Goal: Task Accomplishment & Management: Complete application form

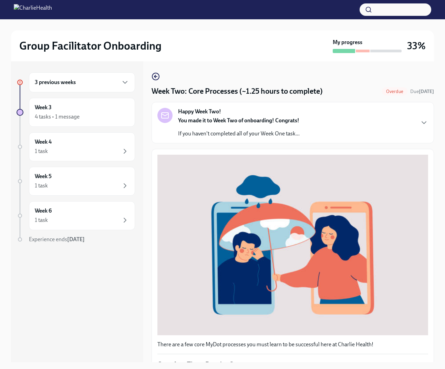
scroll to position [140, 0]
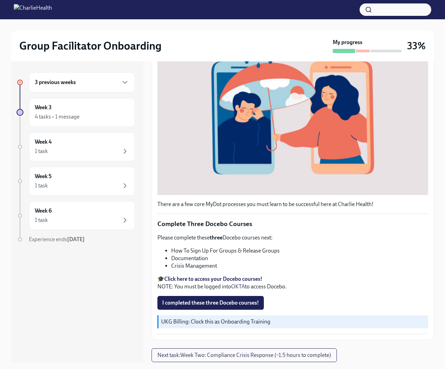
click at [91, 82] on div "3 previous weeks" at bounding box center [82, 82] width 94 height 8
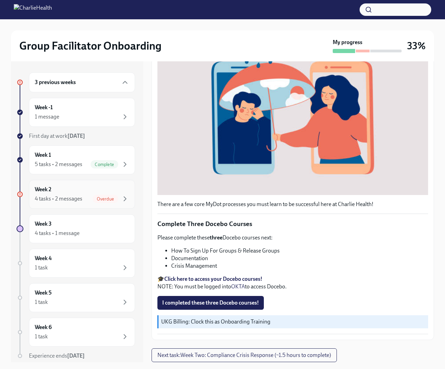
click at [89, 193] on div "Week 2 4 tasks • 2 messages Overdue" at bounding box center [82, 194] width 94 height 17
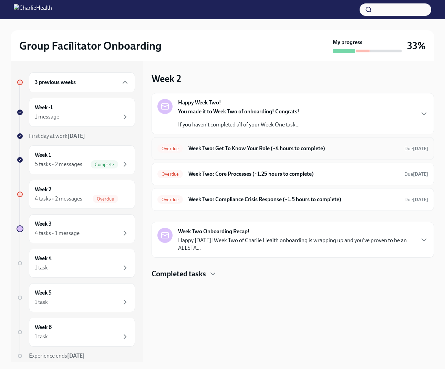
click at [338, 149] on h6 "Week Two: Get To Know Your Role (~4 hours to complete)" at bounding box center [294, 149] width 211 height 8
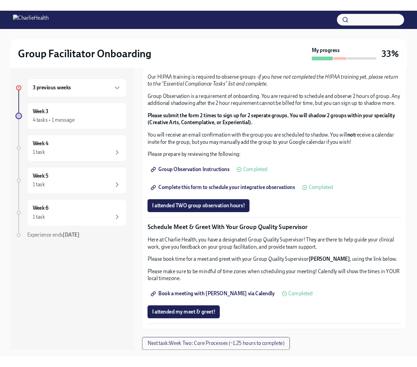
scroll to position [528, 0]
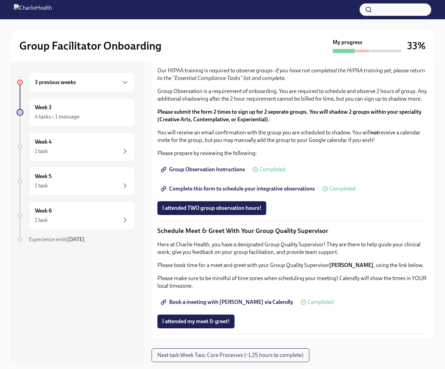
click at [294, 192] on span "Complete this form to schedule your integrative observations" at bounding box center [238, 188] width 153 height 7
click at [291, 192] on span "Complete this form to schedule your integrative observations" at bounding box center [238, 188] width 153 height 7
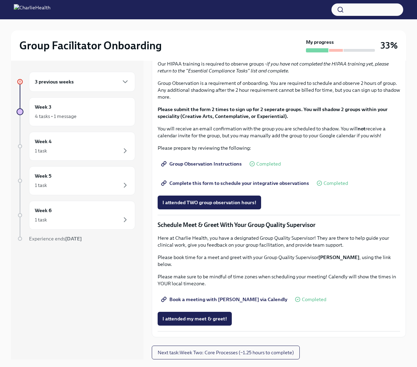
scroll to position [493, 0]
click at [103, 112] on div "Week 3 4 tasks • 1 message" at bounding box center [82, 111] width 94 height 17
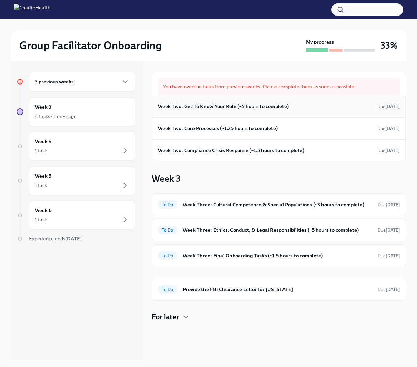
click at [296, 106] on div "Week Two: Get To Know Your Role (~4 hours to complete) Due [DATE]" at bounding box center [279, 106] width 242 height 10
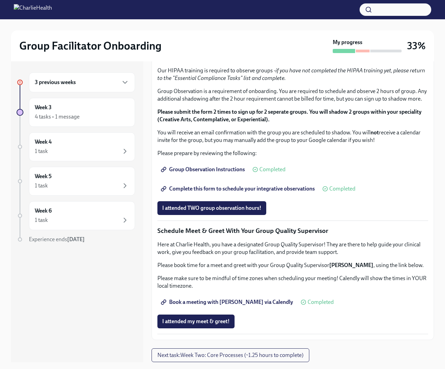
scroll to position [545, 0]
